Goal: Navigation & Orientation: Go to known website

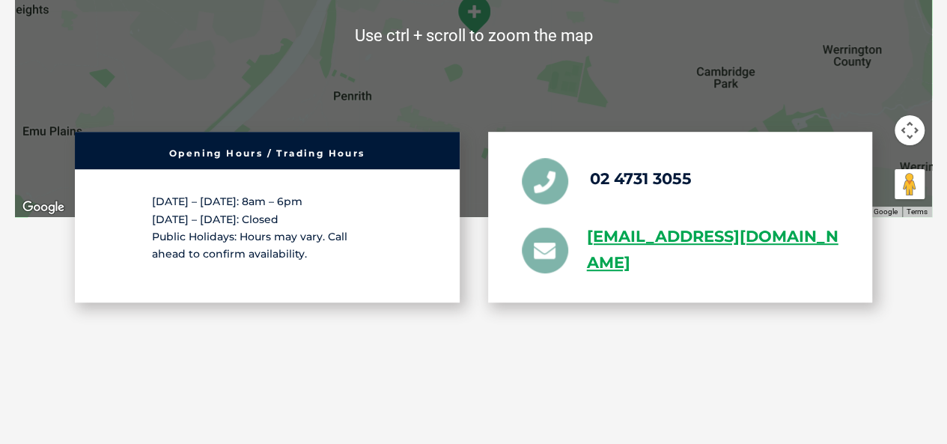
scroll to position [2853, 0]
